Goal: Task Accomplishment & Management: Manage account settings

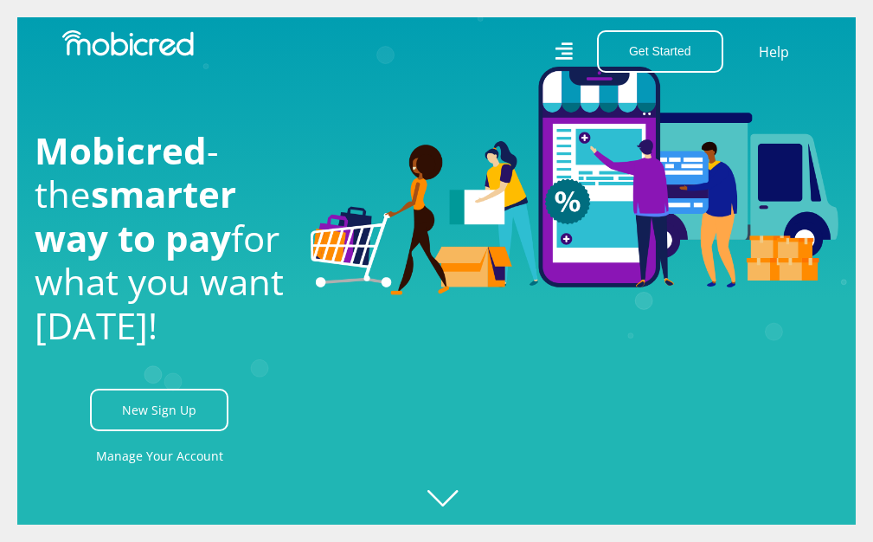
scroll to position [0, 3322]
click at [169, 455] on link "Manage Your Account" at bounding box center [159, 455] width 127 height 39
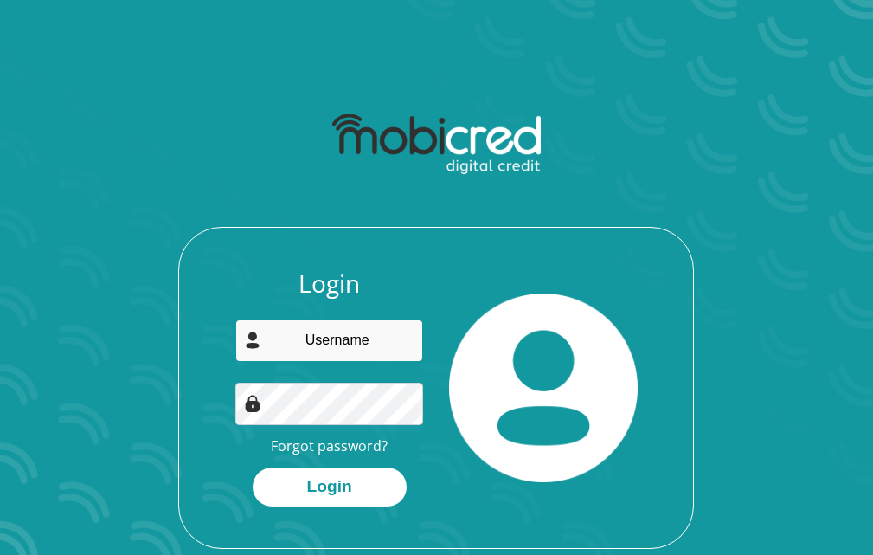
click at [379, 341] on input "email" at bounding box center [329, 340] width 188 height 42
click at [400, 344] on input "030522TM.@Mm" at bounding box center [329, 340] width 188 height 42
type input "0"
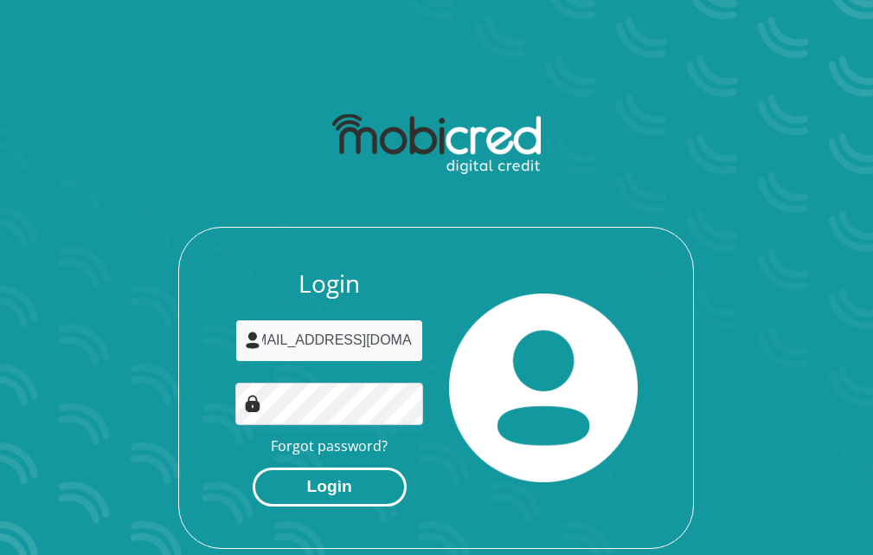
type input "[EMAIL_ADDRESS][DOMAIN_NAME]"
click at [332, 488] on button "Login" at bounding box center [330, 486] width 154 height 39
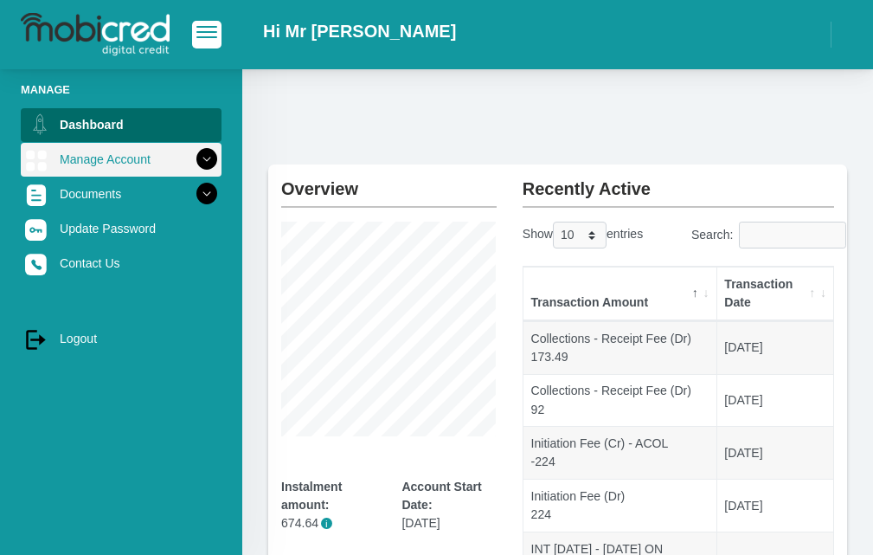
click at [193, 157] on icon at bounding box center [206, 158] width 29 height 29
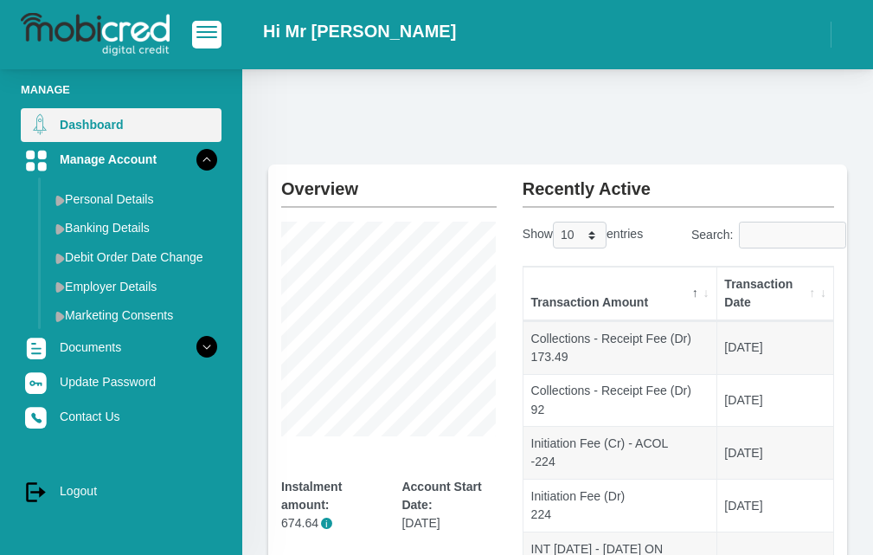
click at [141, 136] on link "Dashboard" at bounding box center [121, 124] width 201 height 33
